Goal: Find specific page/section: Find specific page/section

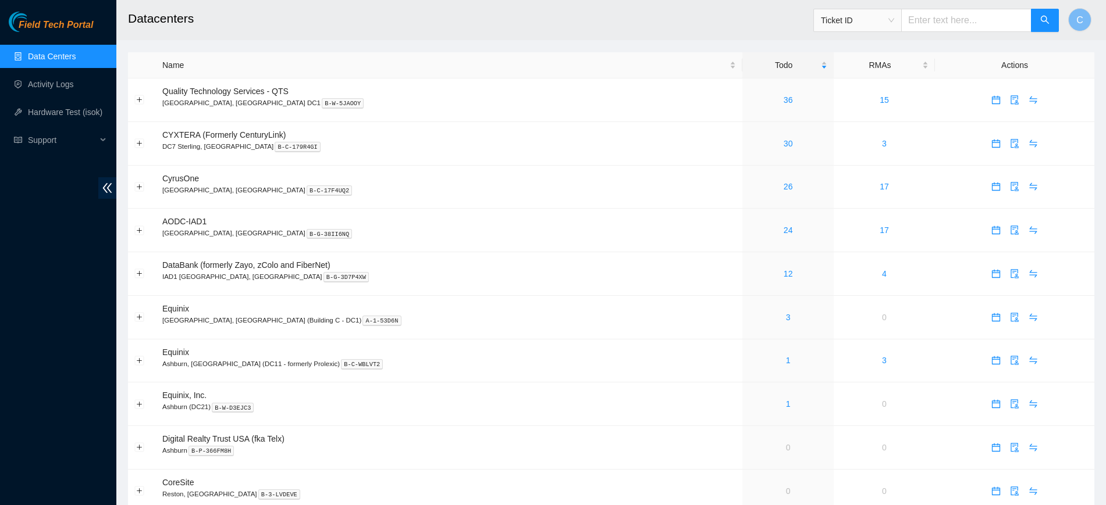
click at [76, 55] on link "Data Centers" at bounding box center [52, 56] width 48 height 9
click at [783, 187] on link "23" at bounding box center [787, 186] width 9 height 9
